Goal: Task Accomplishment & Management: Use online tool/utility

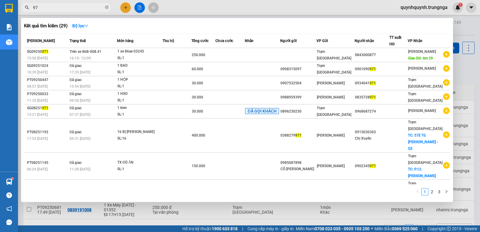
type input "9"
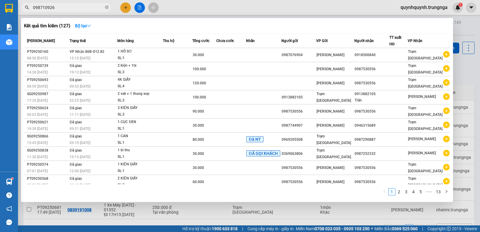
type input "0987109268"
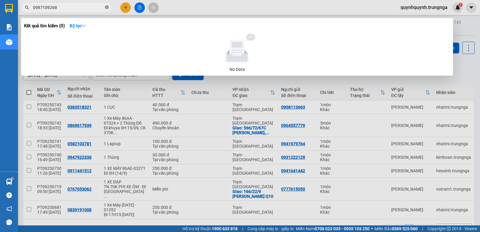
click at [108, 7] on icon "close-circle" at bounding box center [107, 7] width 4 height 4
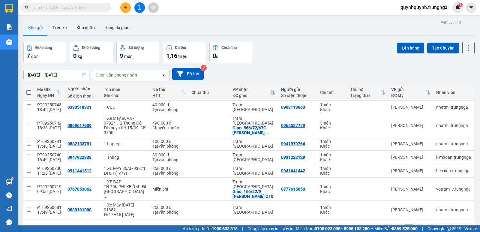
click at [83, 5] on input "text" at bounding box center [68, 7] width 71 height 7
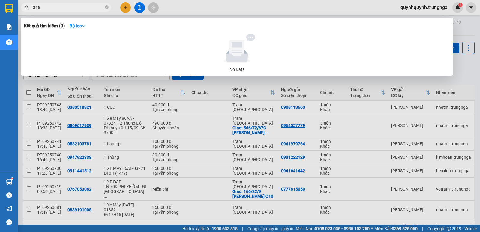
type input "3659"
